Goal: Information Seeking & Learning: Compare options

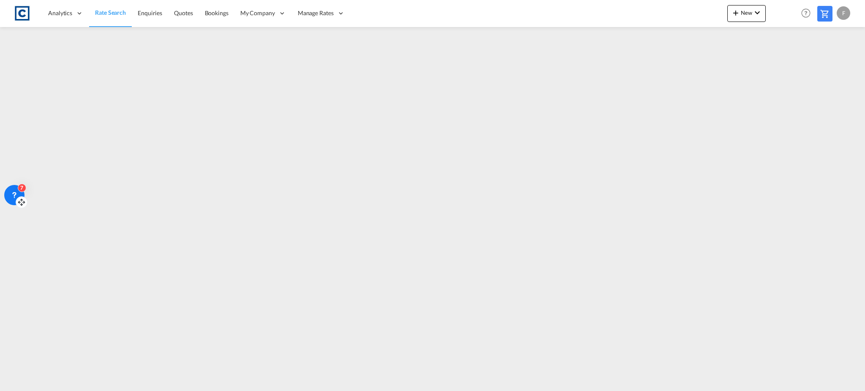
drag, startPoint x: 19, startPoint y: 325, endPoint x: 15, endPoint y: 202, distance: 123.4
click at [15, 202] on div "7" at bounding box center [14, 195] width 20 height 20
